Goal: Transaction & Acquisition: Purchase product/service

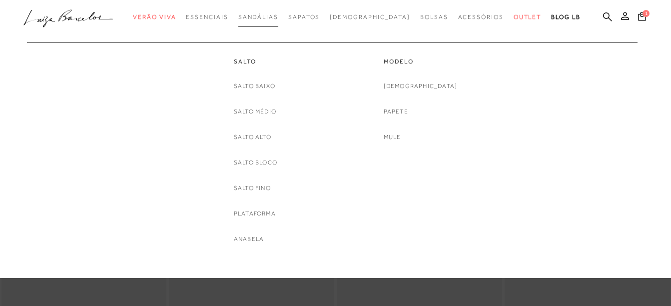
click at [278, 19] on span "Sandálias" at bounding box center [258, 16] width 40 height 7
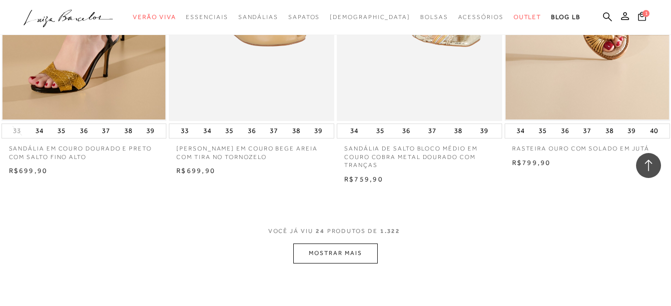
scroll to position [1800, 0]
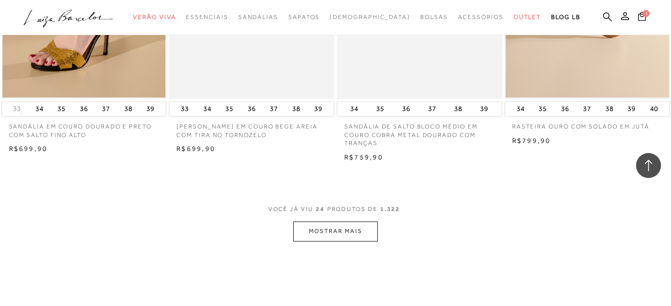
click at [369, 227] on button "MOSTRAR MAIS" at bounding box center [335, 230] width 84 height 19
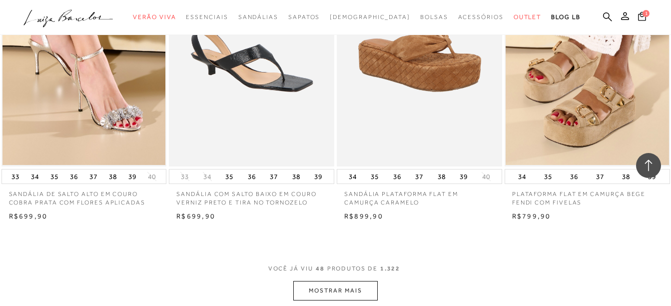
scroll to position [3652, 0]
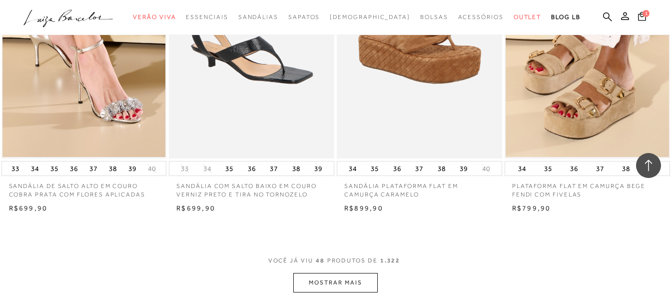
click at [306, 289] on button "MOSTRAR MAIS" at bounding box center [335, 282] width 84 height 19
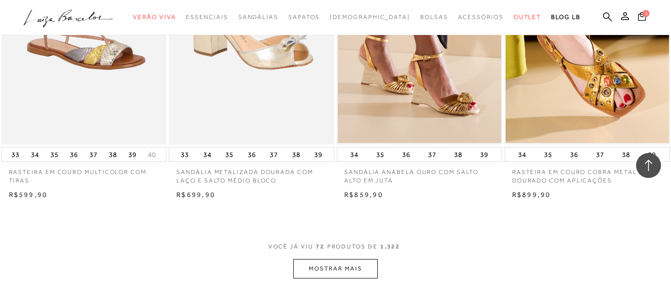
scroll to position [5571, 0]
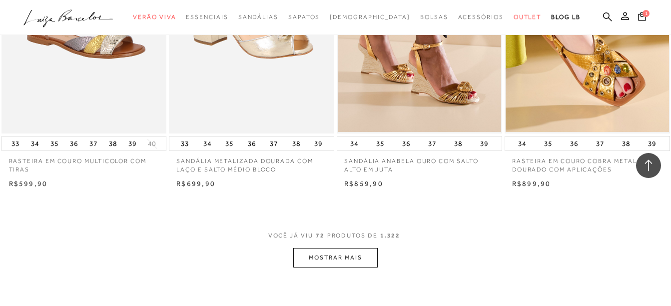
click at [345, 262] on button "MOSTRAR MAIS" at bounding box center [335, 257] width 84 height 19
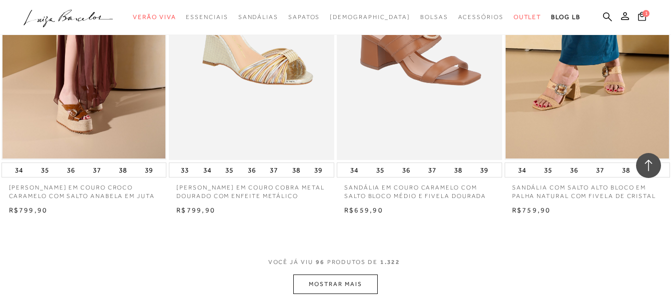
scroll to position [7445, 0]
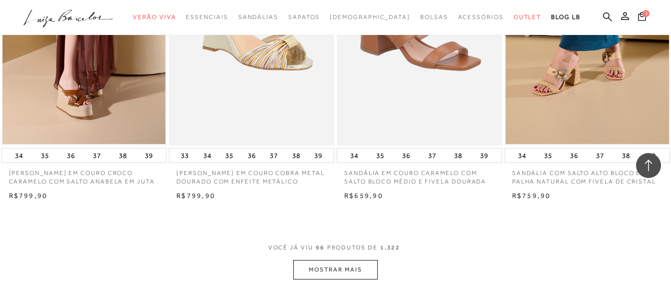
click at [340, 273] on button "MOSTRAR MAIS" at bounding box center [335, 269] width 84 height 19
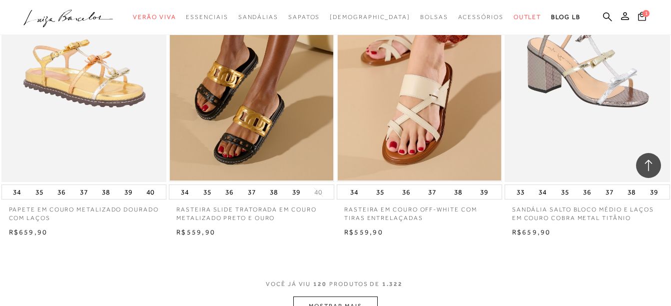
scroll to position [9329, 0]
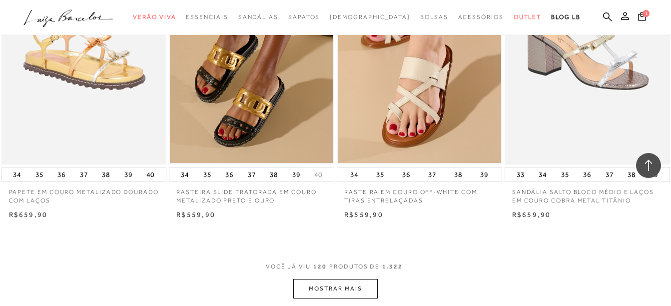
click at [369, 292] on button "MOSTRAR MAIS" at bounding box center [335, 288] width 84 height 19
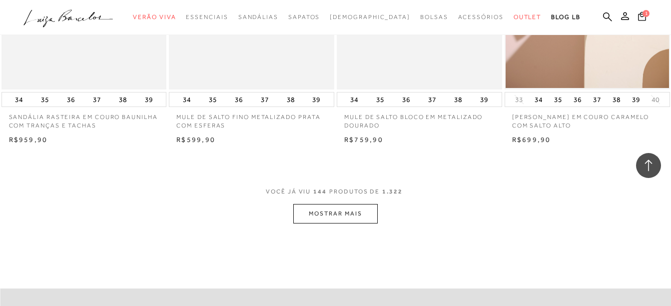
scroll to position [11269, 0]
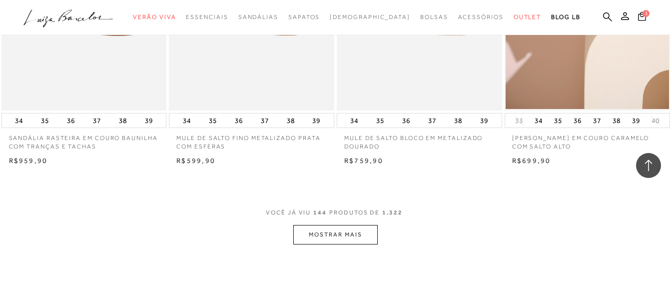
click at [365, 233] on button "MOSTRAR MAIS" at bounding box center [335, 234] width 84 height 19
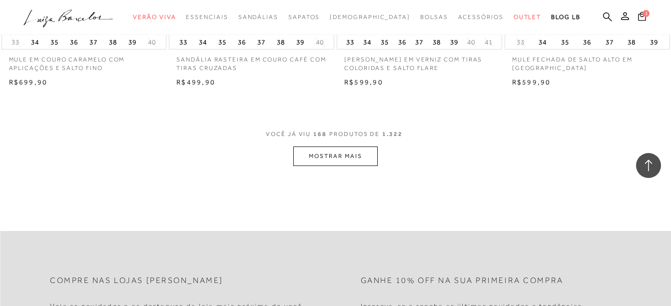
scroll to position [13266, 0]
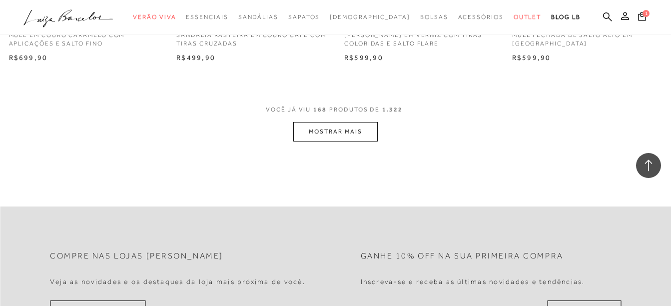
click at [328, 132] on button "MOSTRAR MAIS" at bounding box center [335, 131] width 84 height 19
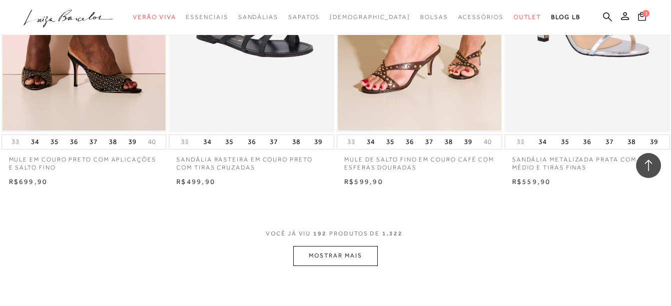
scroll to position [15065, 0]
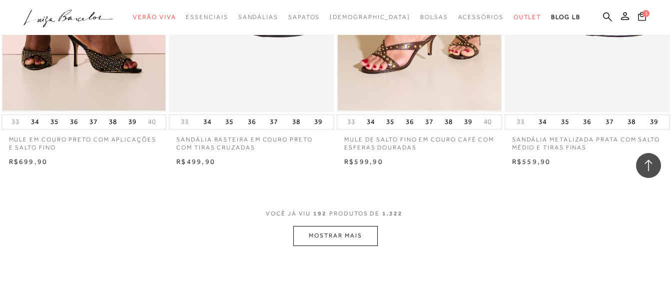
click at [337, 239] on button "MOSTRAR MAIS" at bounding box center [335, 235] width 84 height 19
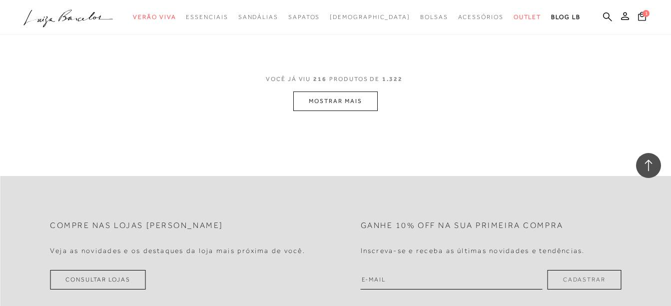
scroll to position [17103, 0]
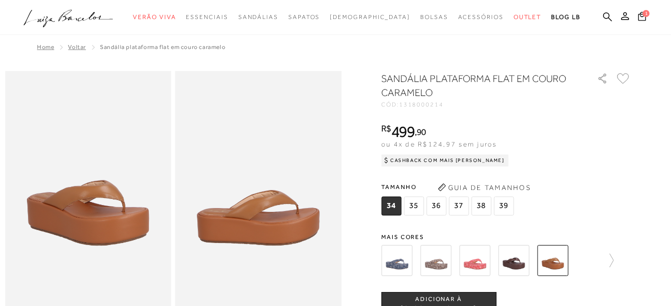
click at [438, 260] on img at bounding box center [435, 260] width 31 height 31
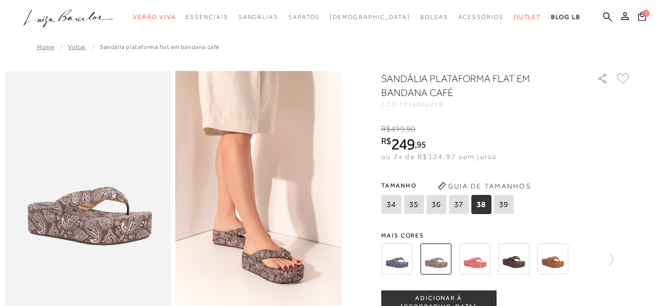
click at [387, 266] on img at bounding box center [396, 258] width 31 height 31
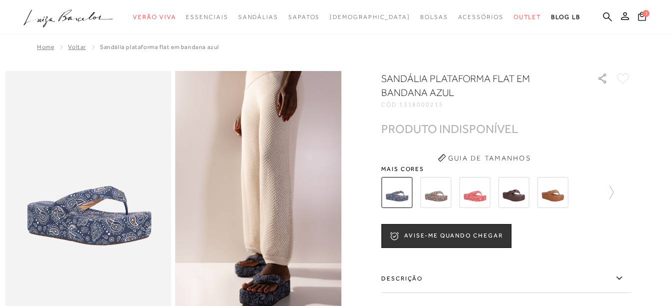
click at [516, 193] on img at bounding box center [513, 192] width 31 height 31
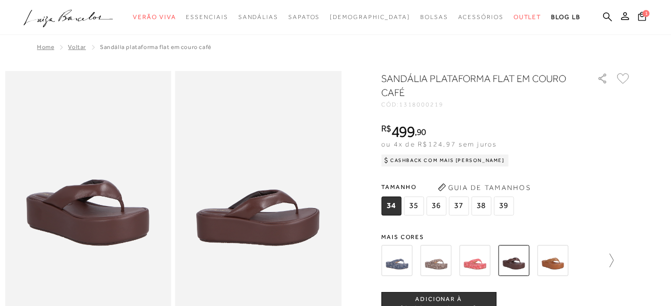
click at [614, 257] on icon at bounding box center [607, 260] width 14 height 14
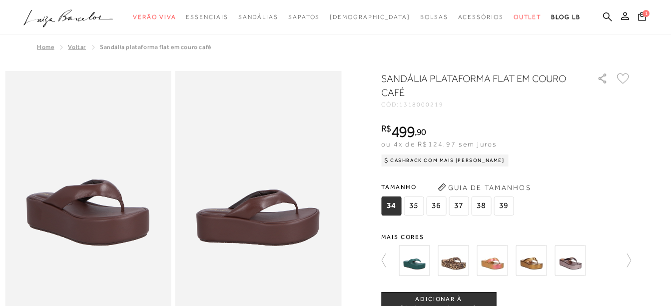
click at [459, 265] on img at bounding box center [453, 260] width 31 height 31
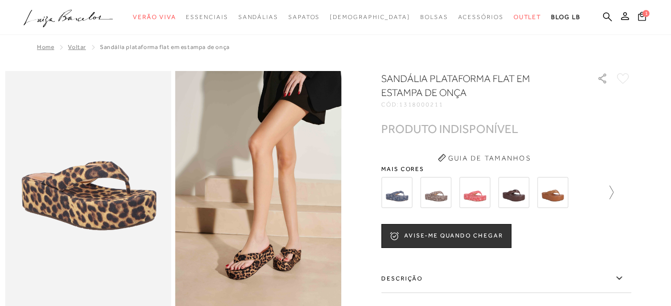
click at [610, 191] on icon at bounding box center [607, 192] width 14 height 14
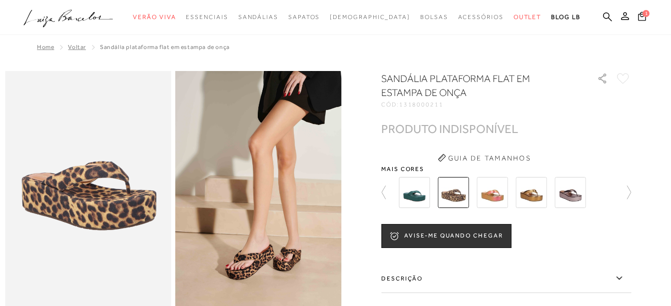
click at [571, 192] on img at bounding box center [570, 192] width 31 height 31
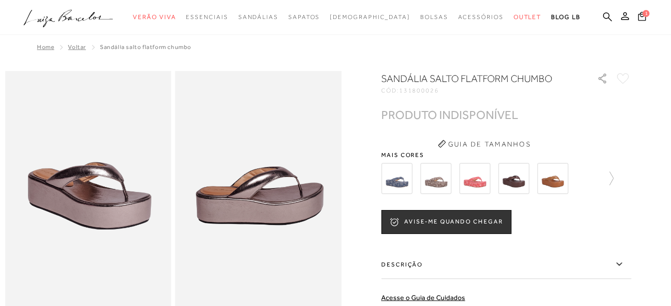
click at [526, 185] on img at bounding box center [513, 178] width 31 height 31
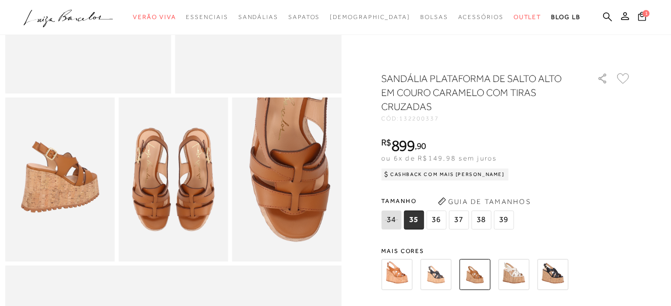
scroll to position [223, 0]
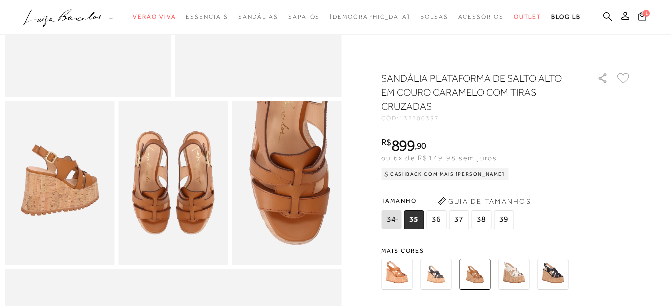
click at [517, 274] on img at bounding box center [513, 274] width 31 height 31
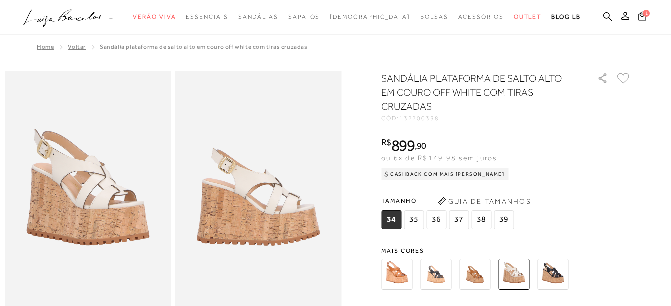
click at [475, 273] on img at bounding box center [474, 274] width 31 height 31
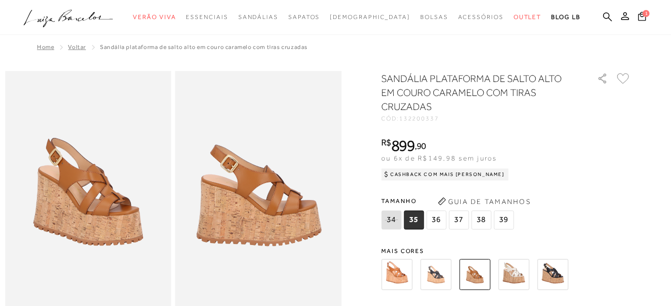
click at [402, 271] on img at bounding box center [396, 274] width 31 height 31
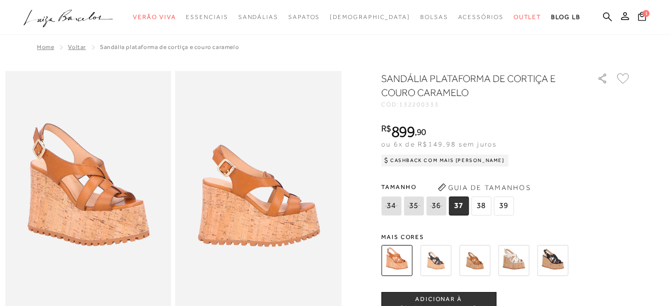
click at [448, 261] on img at bounding box center [435, 260] width 31 height 31
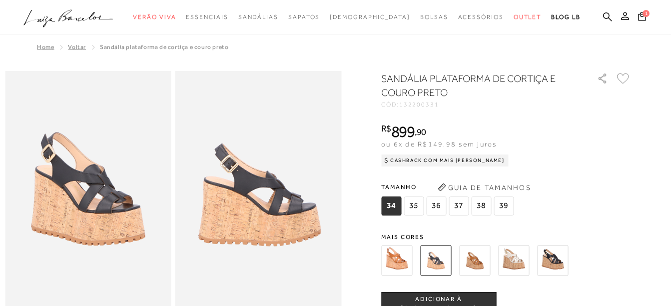
click at [518, 250] on img at bounding box center [513, 260] width 31 height 31
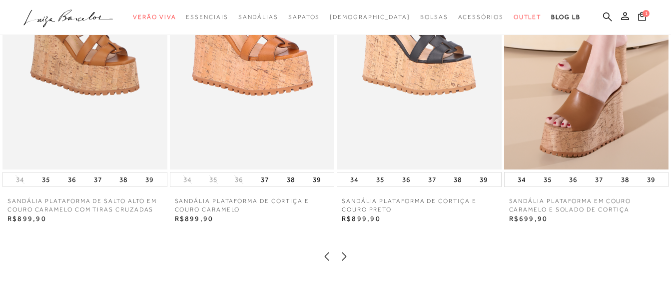
scroll to position [1246, 0]
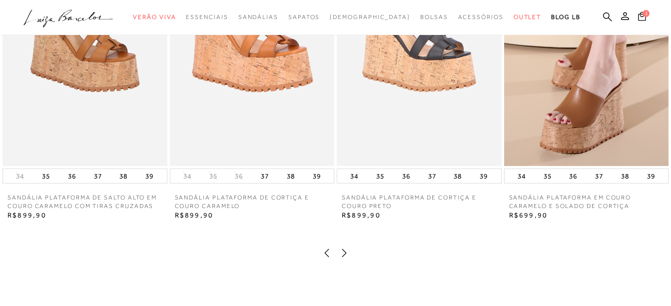
click at [345, 256] on icon at bounding box center [344, 252] width 4 height 8
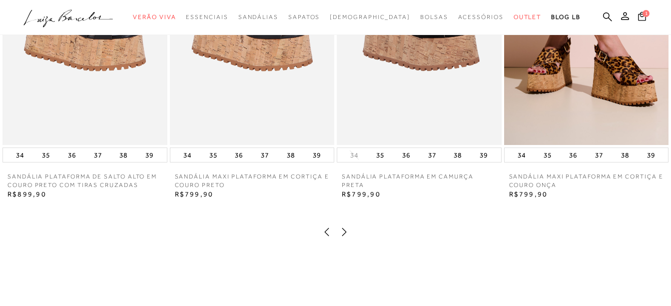
scroll to position [1271, 0]
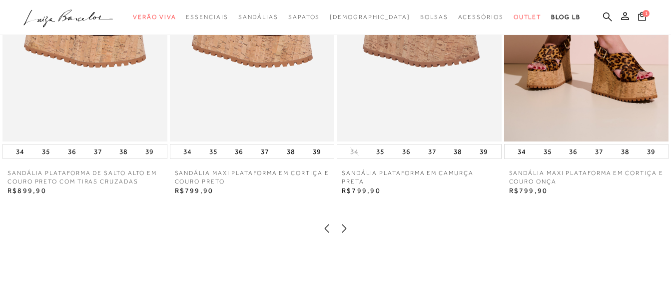
click at [348, 233] on icon at bounding box center [344, 228] width 10 height 10
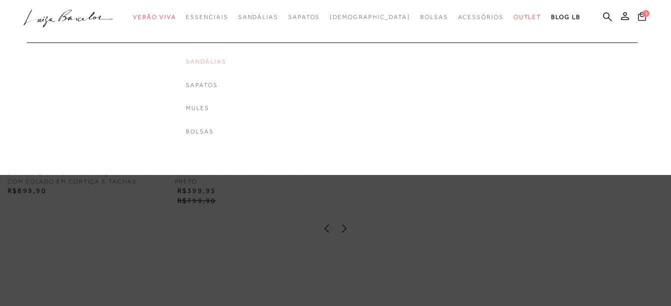
click at [226, 64] on link "Sandálias" at bounding box center [206, 61] width 40 height 8
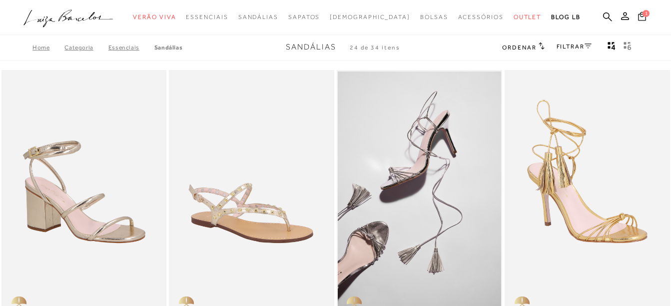
click at [647, 15] on span "1" at bounding box center [646, 13] width 7 height 7
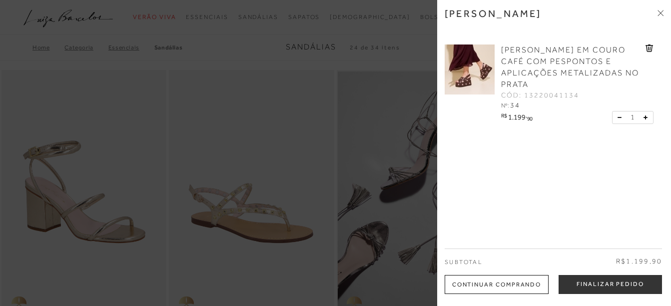
click at [521, 52] on span "SANDÁLIA ANABELA EM COURO CAFÉ COM PESPONTOS E APLICAÇÕES METALIZADAS NO PRATA" at bounding box center [570, 66] width 138 height 43
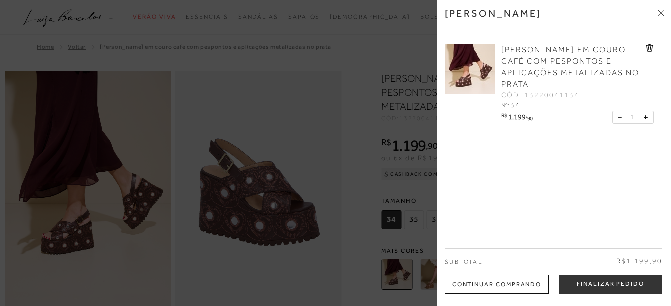
click at [410, 32] on div at bounding box center [335, 153] width 671 height 306
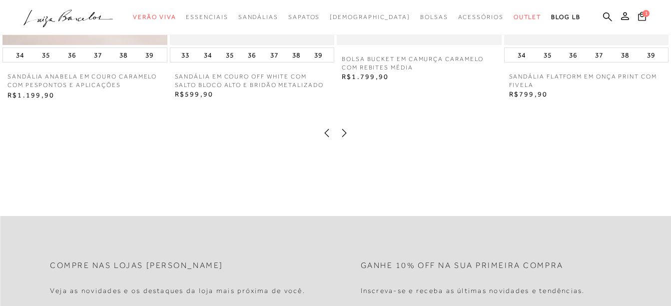
scroll to position [1124, 0]
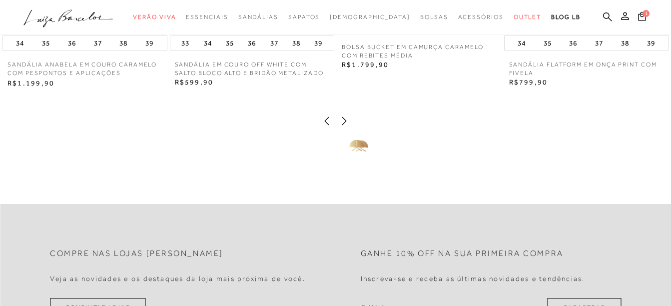
click at [344, 126] on icon at bounding box center [344, 121] width 10 height 10
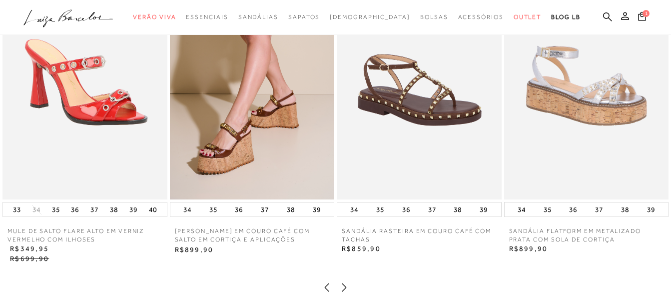
scroll to position [927, 0]
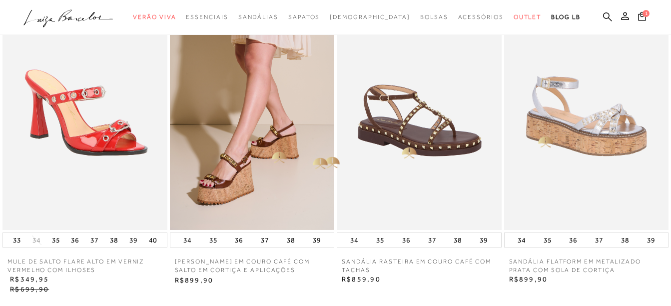
click at [271, 151] on img at bounding box center [252, 106] width 165 height 247
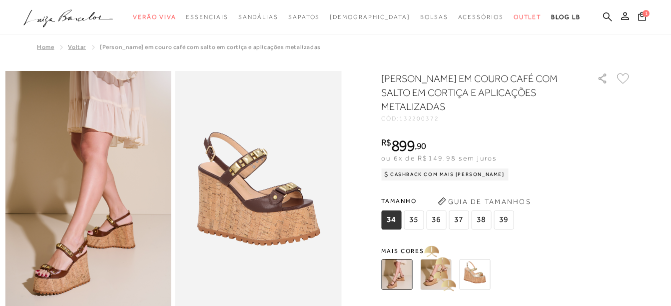
click at [446, 284] on img at bounding box center [435, 274] width 31 height 31
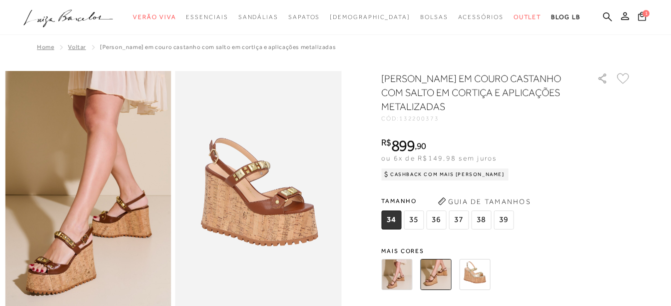
click at [481, 270] on img at bounding box center [474, 274] width 31 height 31
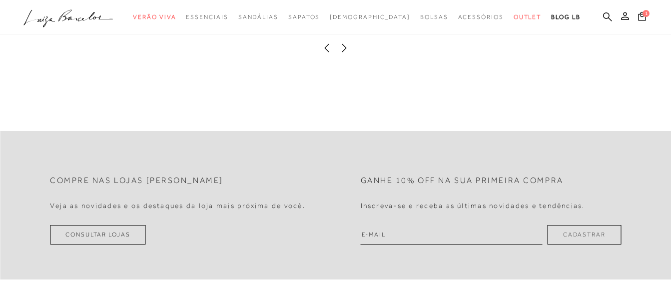
scroll to position [1142, 0]
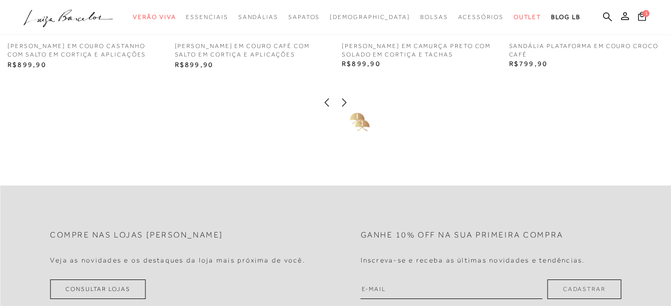
click at [343, 107] on icon at bounding box center [344, 102] width 10 height 10
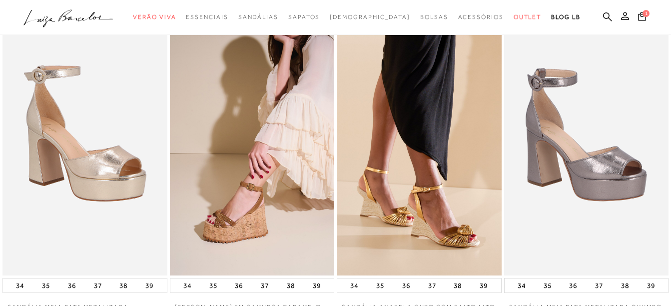
scroll to position [890, 0]
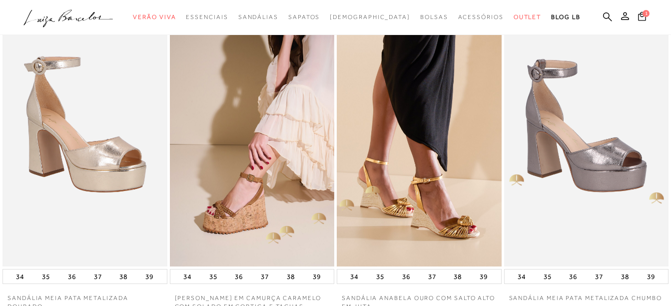
click at [258, 222] on img at bounding box center [252, 142] width 165 height 247
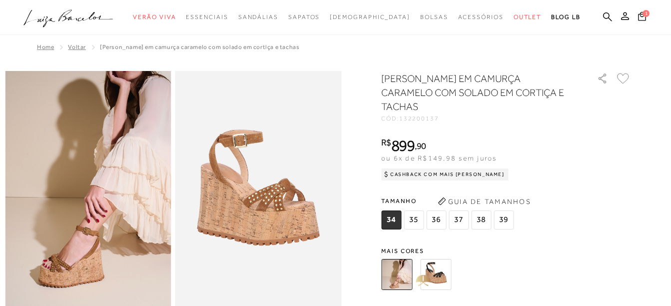
click at [412, 266] on img at bounding box center [396, 274] width 31 height 31
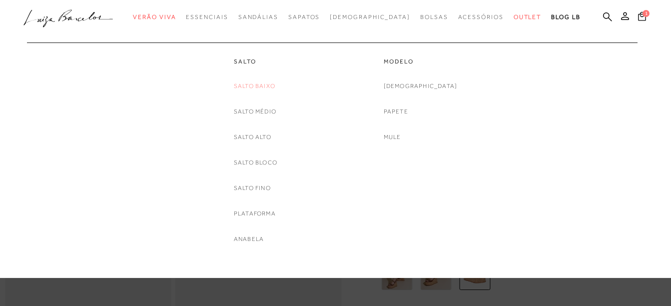
click at [265, 84] on link "Salto Baixo" at bounding box center [254, 86] width 41 height 10
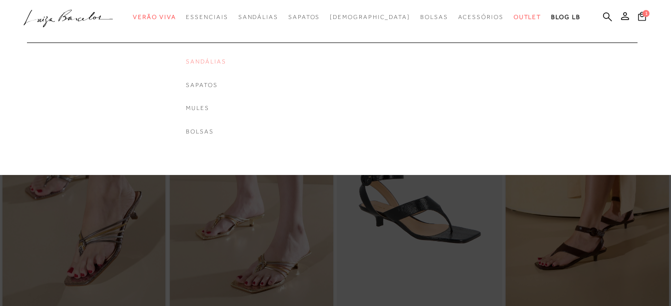
click at [226, 59] on link "Sandálias" at bounding box center [206, 61] width 40 height 8
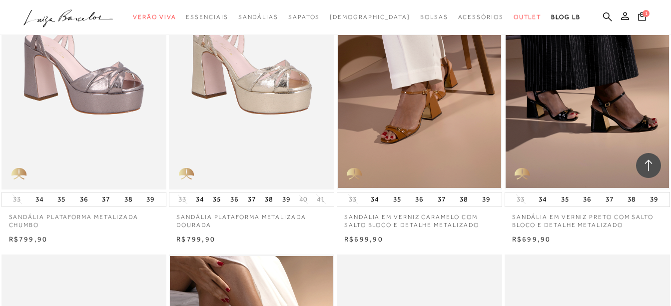
scroll to position [1072, 0]
